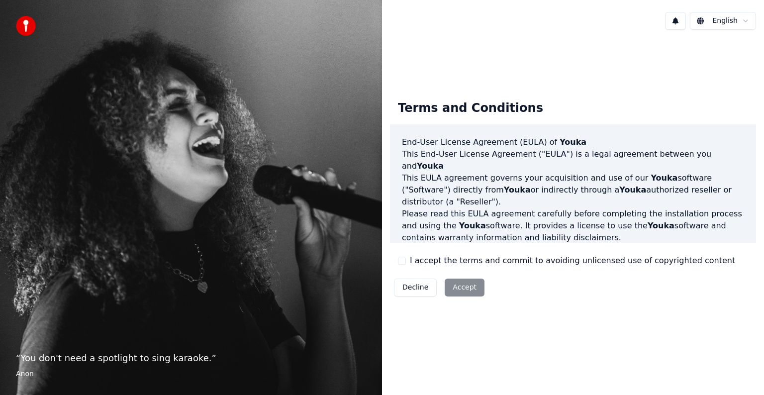
click at [460, 287] on div "Decline Accept" at bounding box center [439, 287] width 98 height 26
click at [401, 262] on button "I accept the terms and commit to avoiding unlicensed use of copyrighted content" at bounding box center [402, 261] width 8 height 8
click at [465, 292] on button "Accept" at bounding box center [464, 287] width 40 height 18
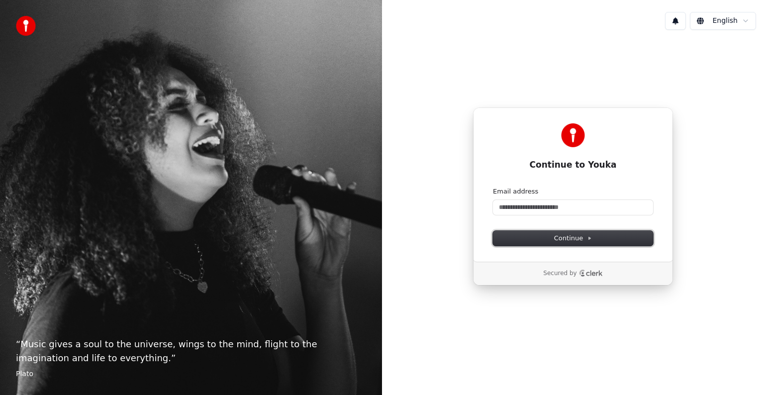
click at [573, 241] on span "Continue" at bounding box center [573, 238] width 38 height 9
click at [529, 271] on div "Secured by" at bounding box center [572, 273] width 167 height 8
click at [526, 207] on input "Email address" at bounding box center [573, 207] width 160 height 15
type input "*"
click at [566, 237] on span "Continue" at bounding box center [573, 238] width 38 height 9
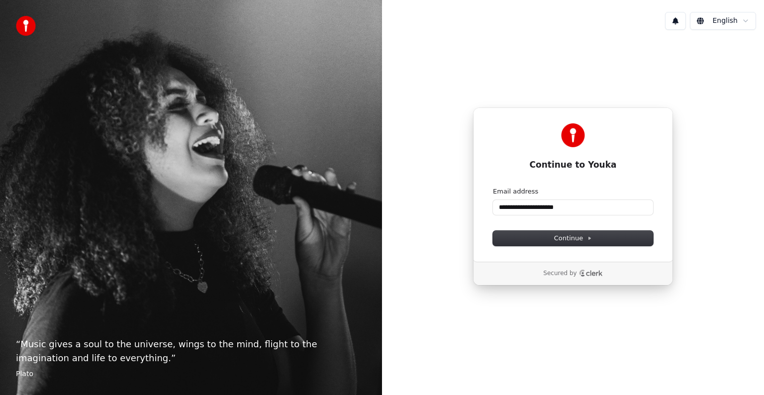
type input "**********"
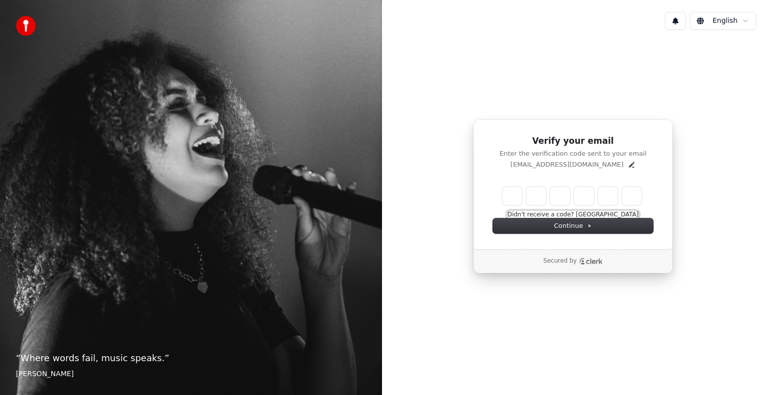
click at [568, 216] on button "Didn't receive a code? [GEOGRAPHIC_DATA]" at bounding box center [572, 215] width 131 height 8
click at [627, 166] on icon "Edit" at bounding box center [631, 165] width 8 height 8
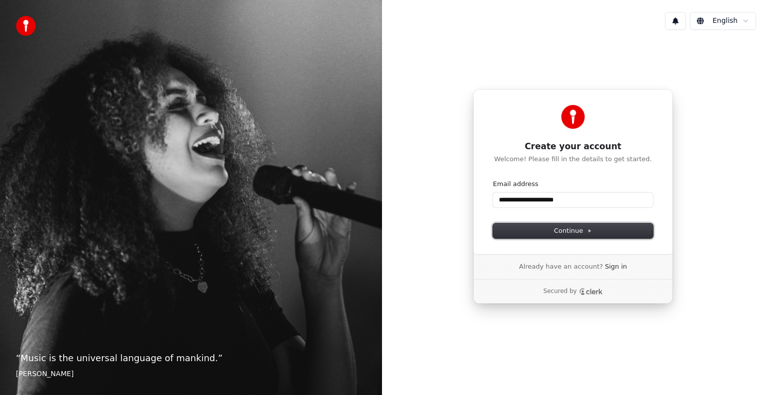
click at [564, 229] on span "Continue" at bounding box center [573, 230] width 38 height 9
type input "**********"
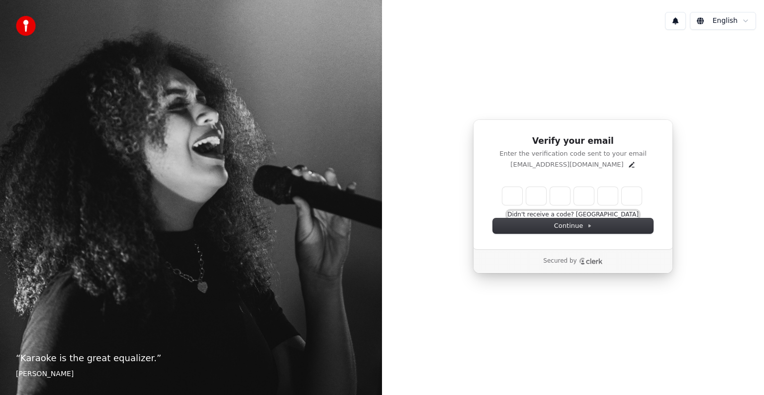
click at [603, 215] on button "Didn't receive a code? [GEOGRAPHIC_DATA]" at bounding box center [572, 215] width 131 height 8
click at [566, 227] on span "Continue" at bounding box center [573, 225] width 38 height 9
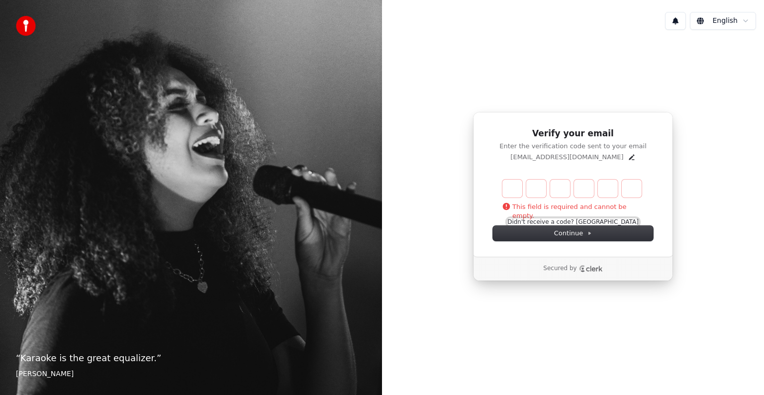
click at [597, 221] on button "Didn't receive a code? [GEOGRAPHIC_DATA]" at bounding box center [572, 222] width 131 height 8
